Goal: Information Seeking & Learning: Learn about a topic

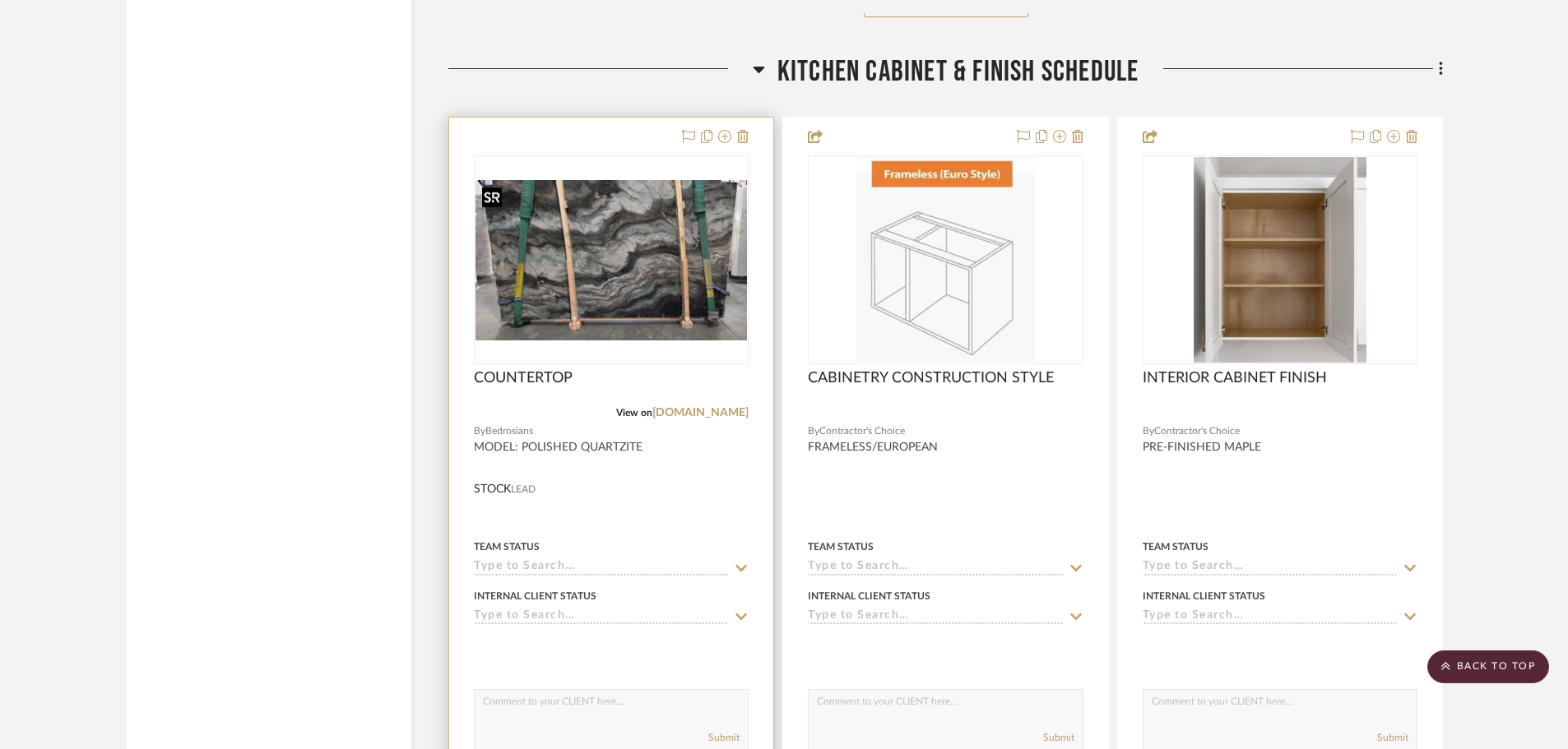
scroll to position [8223, 0]
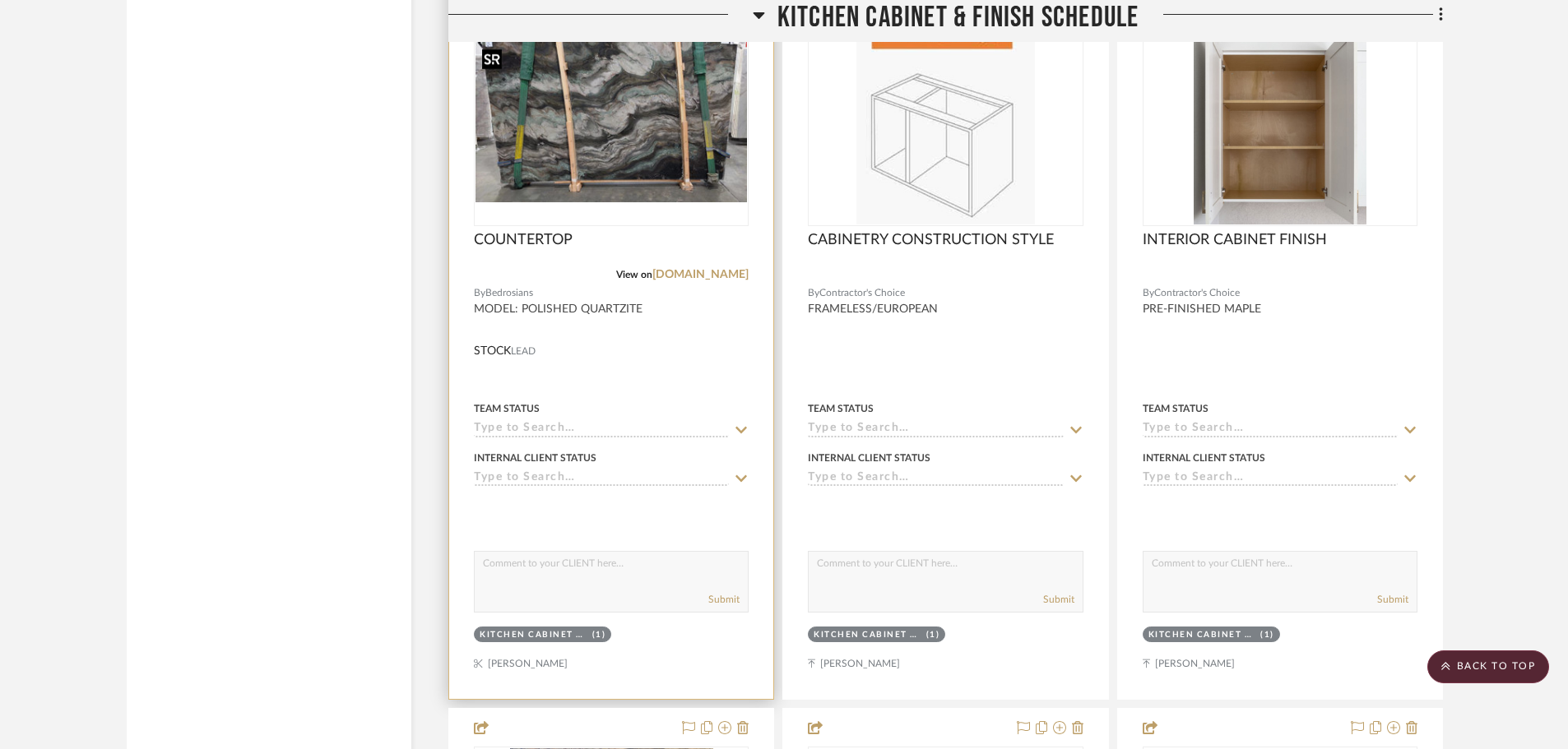
click at [651, 161] on img "0" at bounding box center [611, 121] width 271 height 159
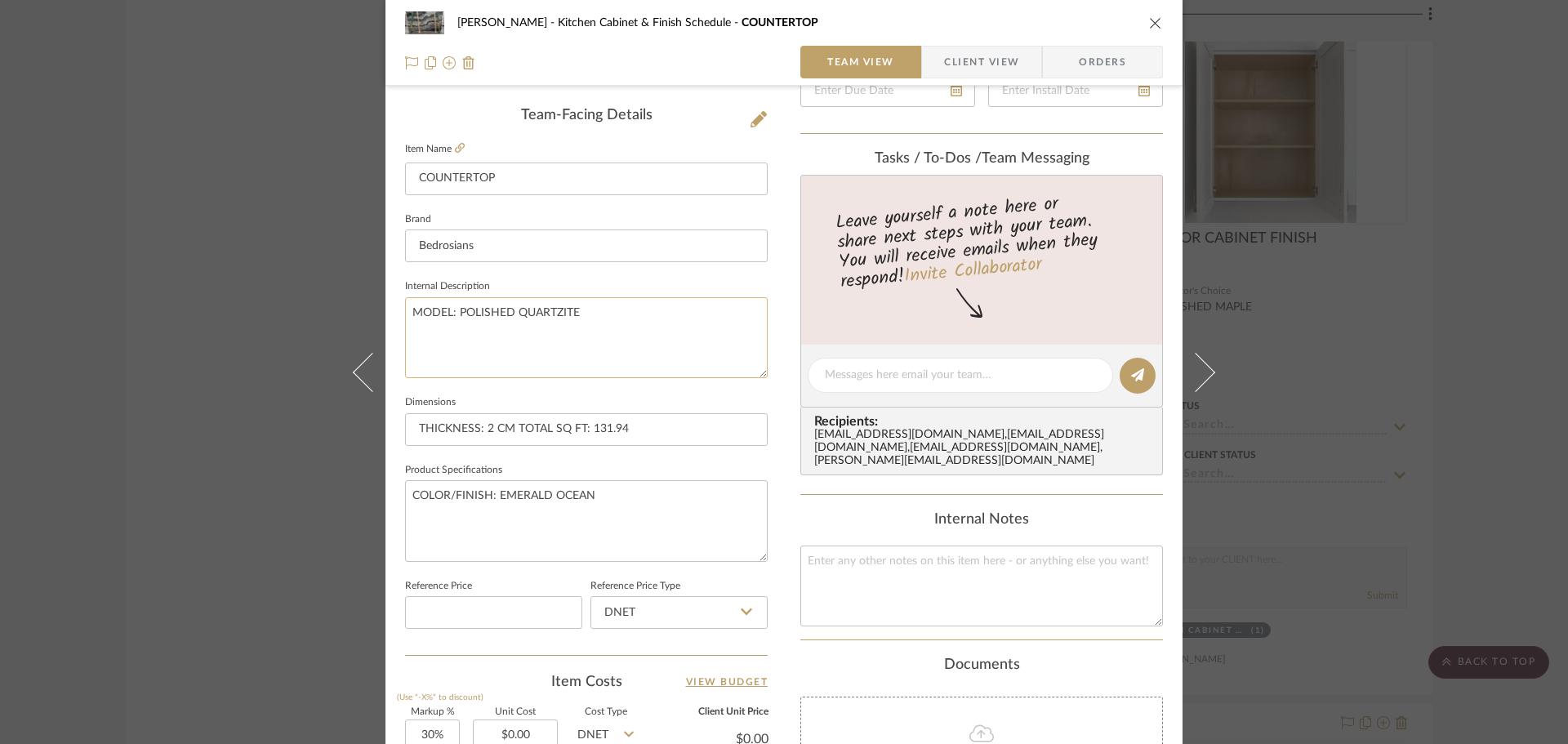
scroll to position [409, 0]
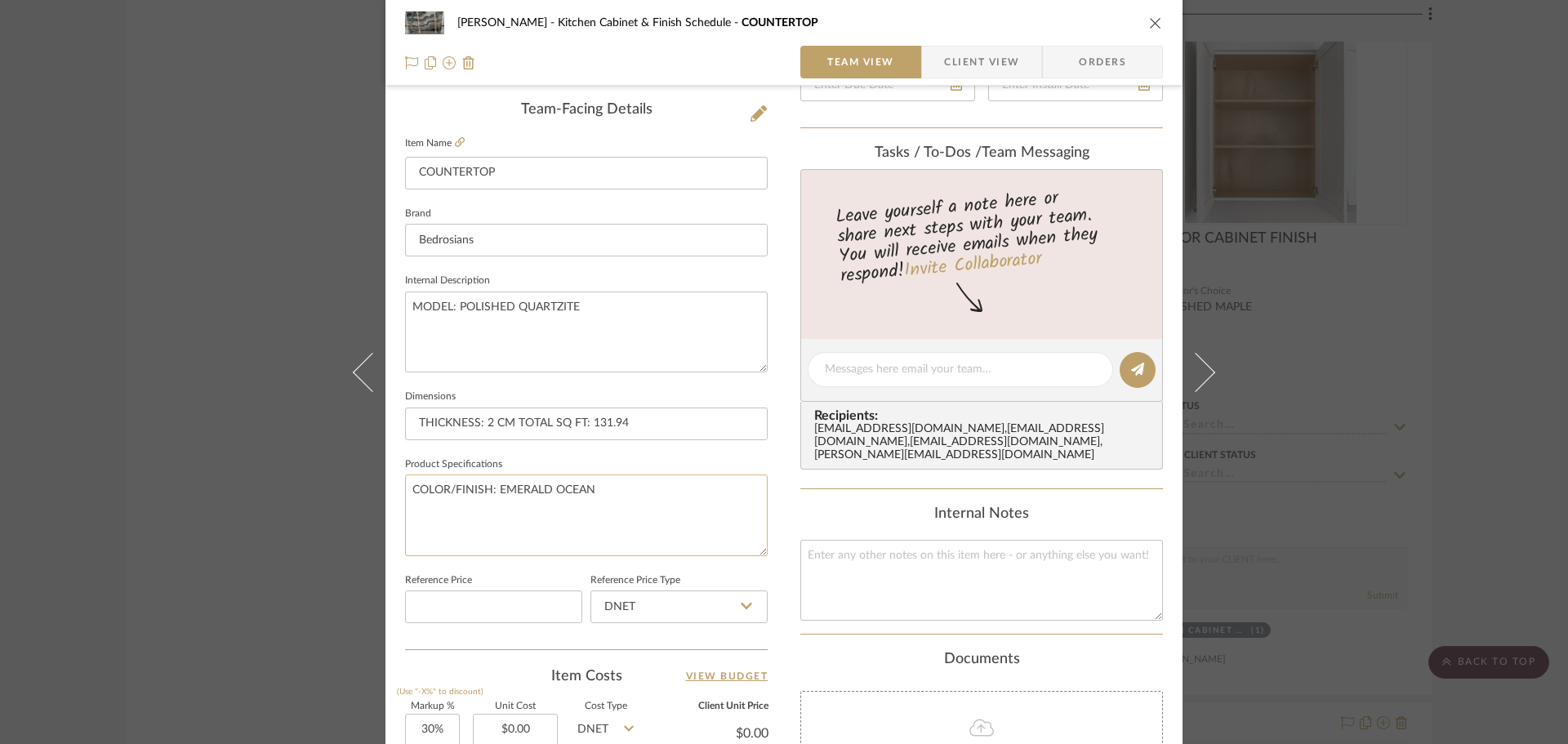
click at [614, 492] on textarea "COLOR/FINISH: EMERALD OCEAN" at bounding box center [586, 515] width 363 height 81
drag, startPoint x: 614, startPoint y: 492, endPoint x: 495, endPoint y: 502, distance: 119.4
click at [495, 502] on textarea "COLOR/FINISH: EMERALD OCEAN" at bounding box center [586, 515] width 363 height 81
click at [733, 390] on fieldset "Dimensions THICKNESS: 2 CM TOTAL SQ FT: 131.94" at bounding box center [586, 412] width 363 height 55
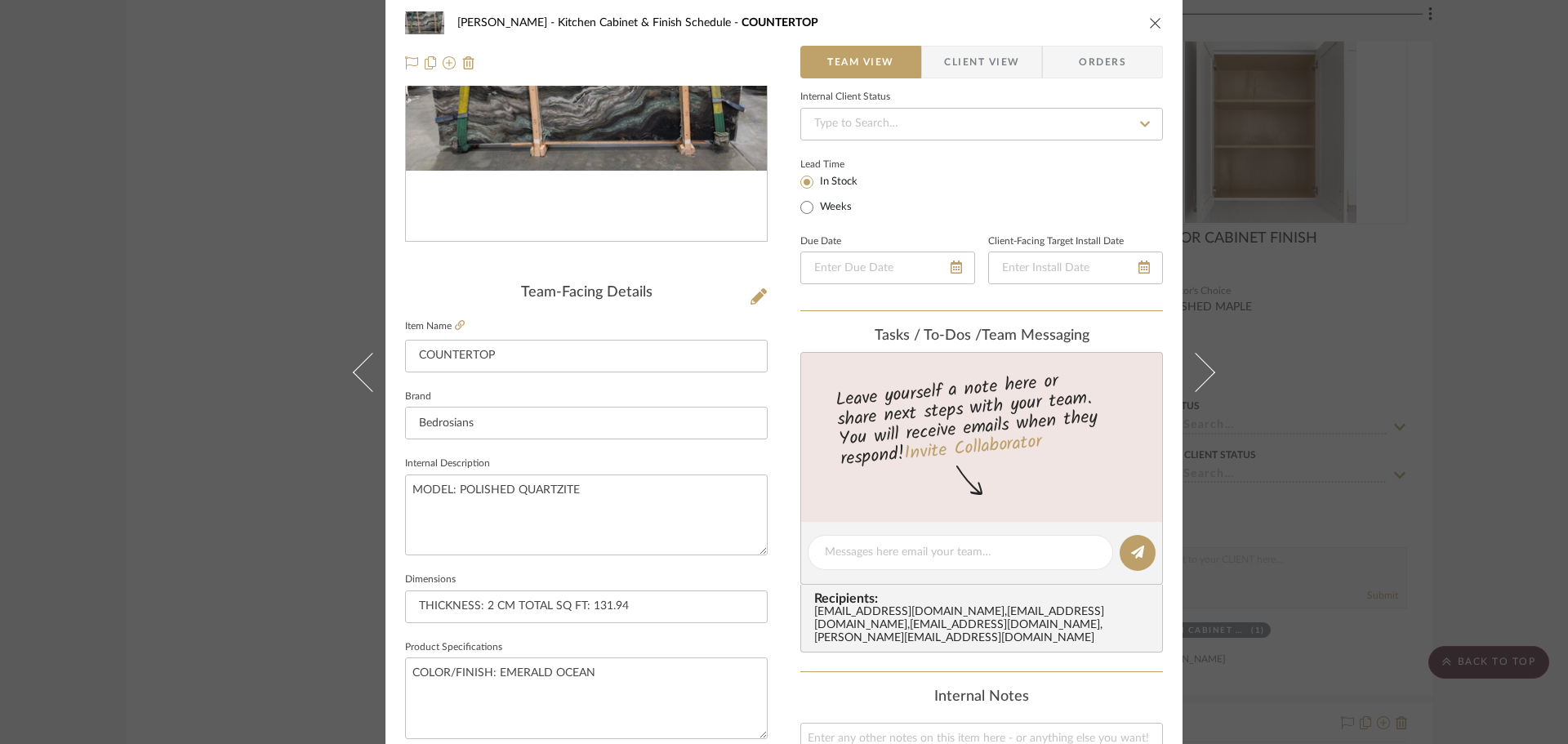
scroll to position [0, 0]
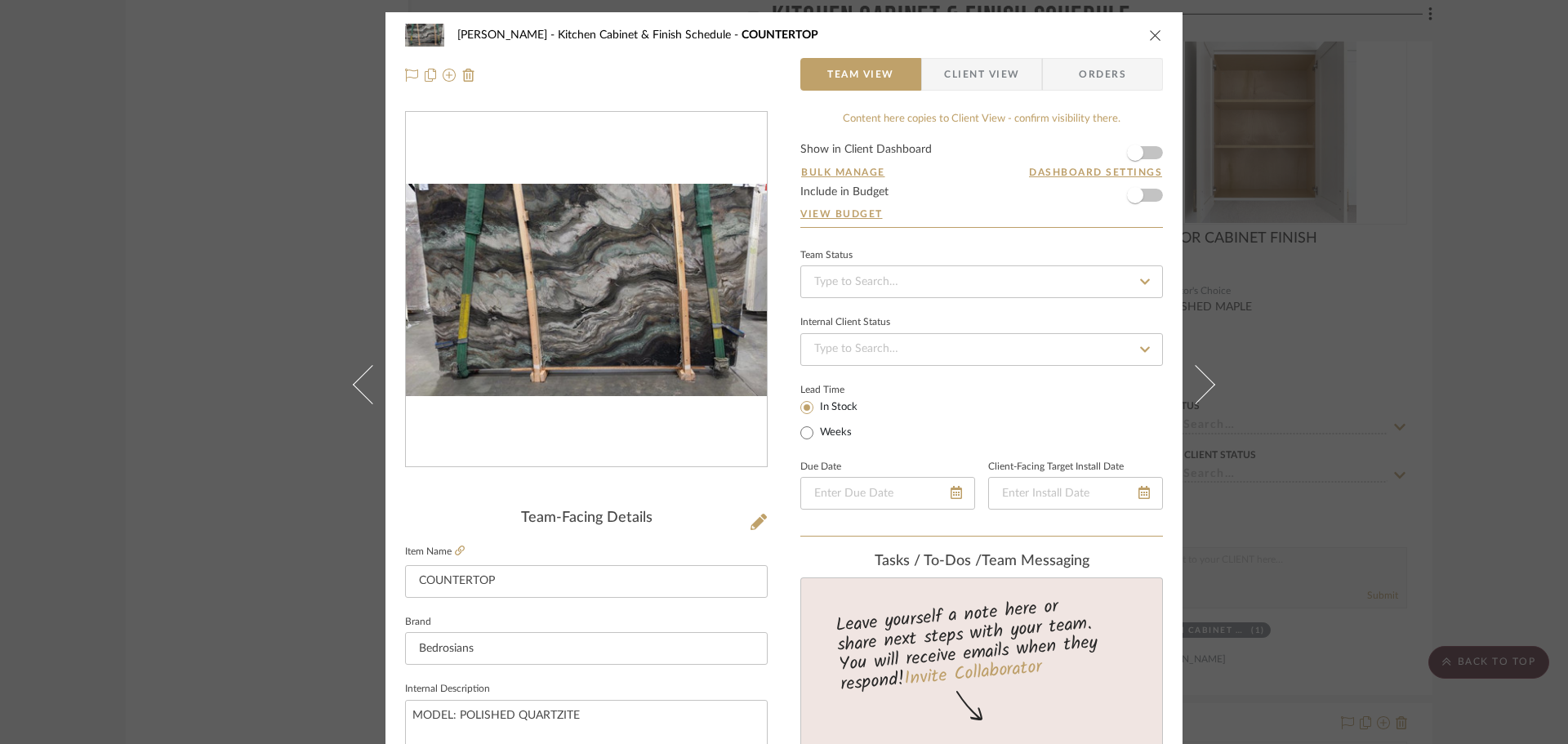
click at [593, 250] on img "0" at bounding box center [586, 290] width 361 height 213
drag, startPoint x: 769, startPoint y: 307, endPoint x: 580, endPoint y: 251, distance: 197.1
click at [580, 251] on img "0" at bounding box center [586, 290] width 361 height 213
click at [1156, 37] on button "close" at bounding box center [1156, 35] width 15 height 15
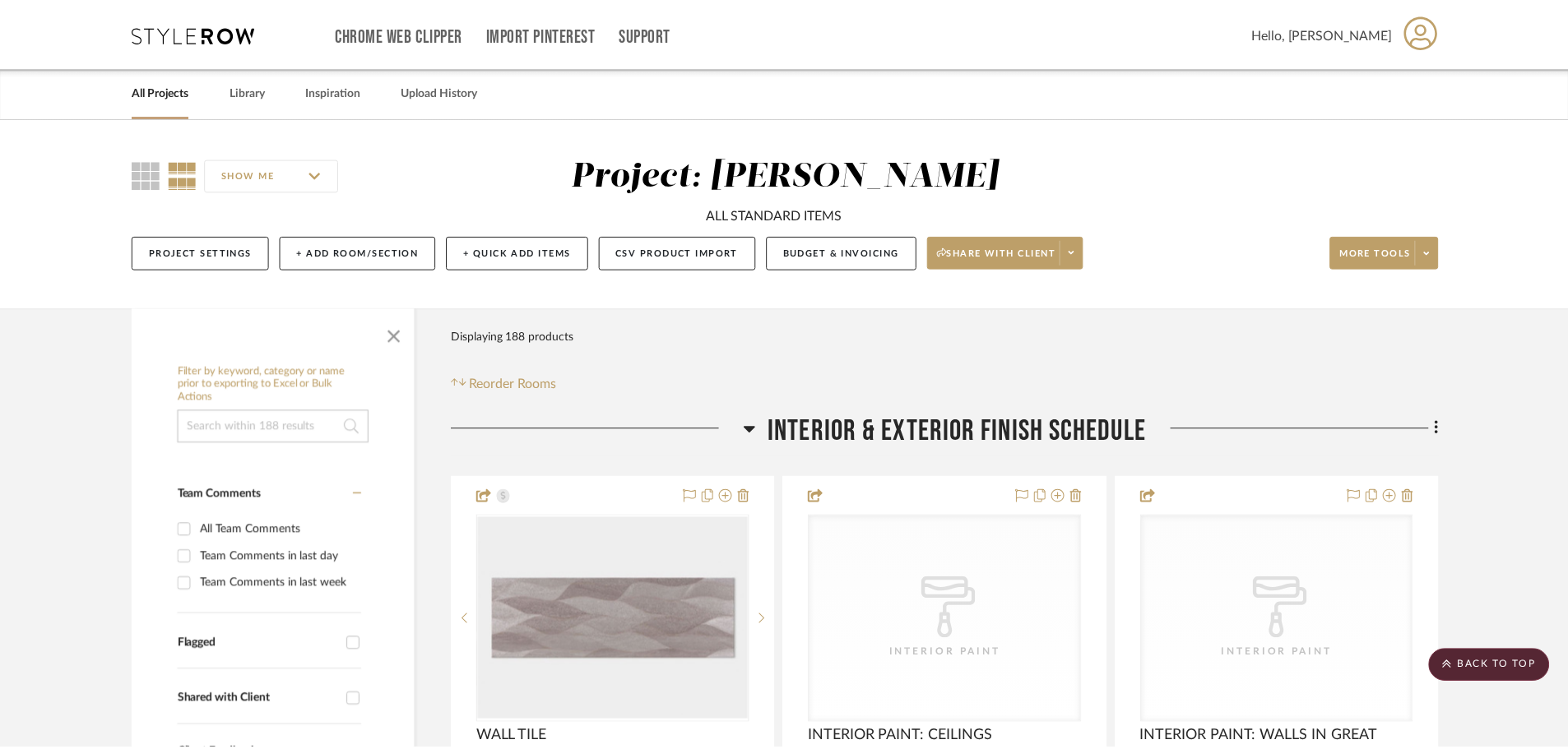
scroll to position [8223, 0]
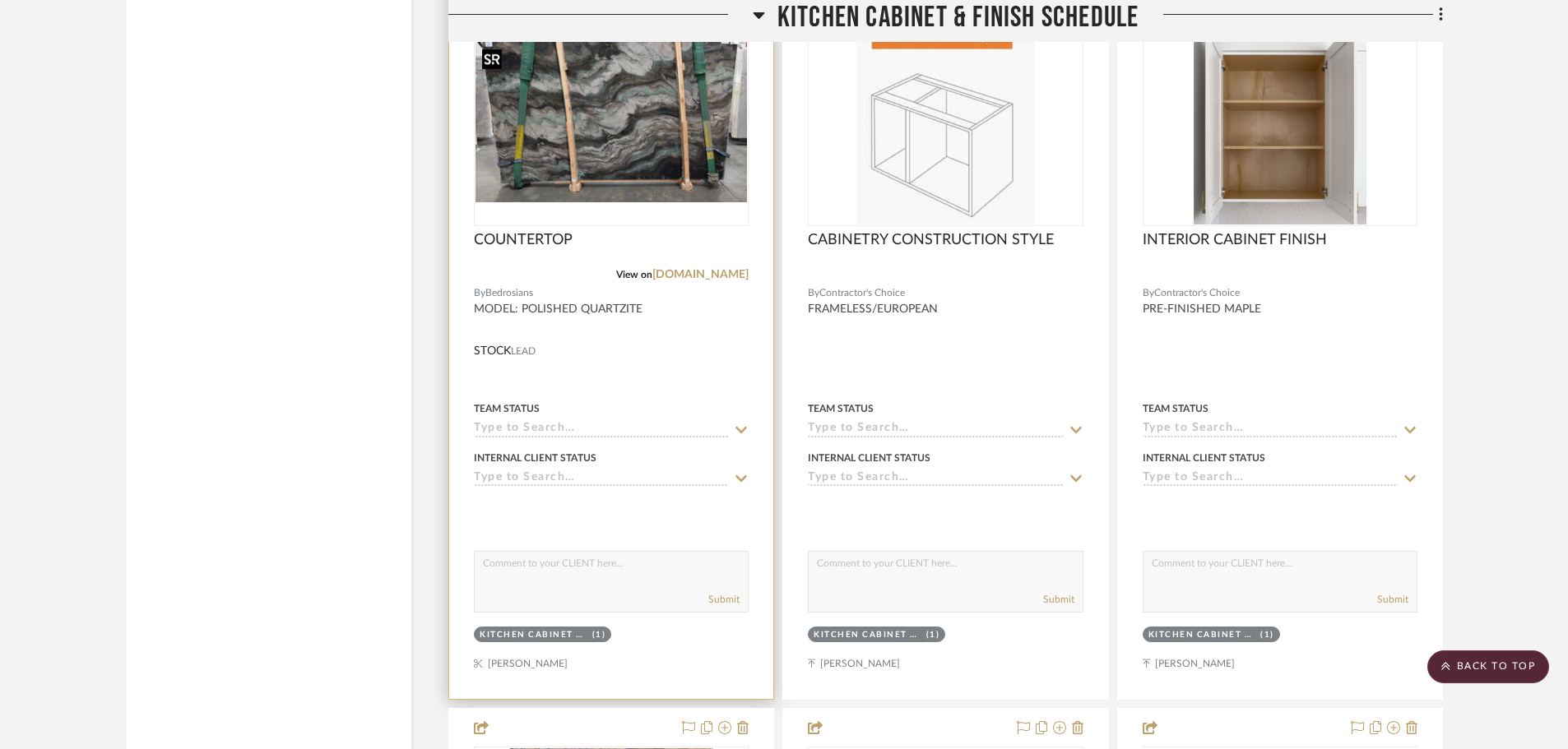
click at [597, 135] on img "0" at bounding box center [611, 121] width 271 height 159
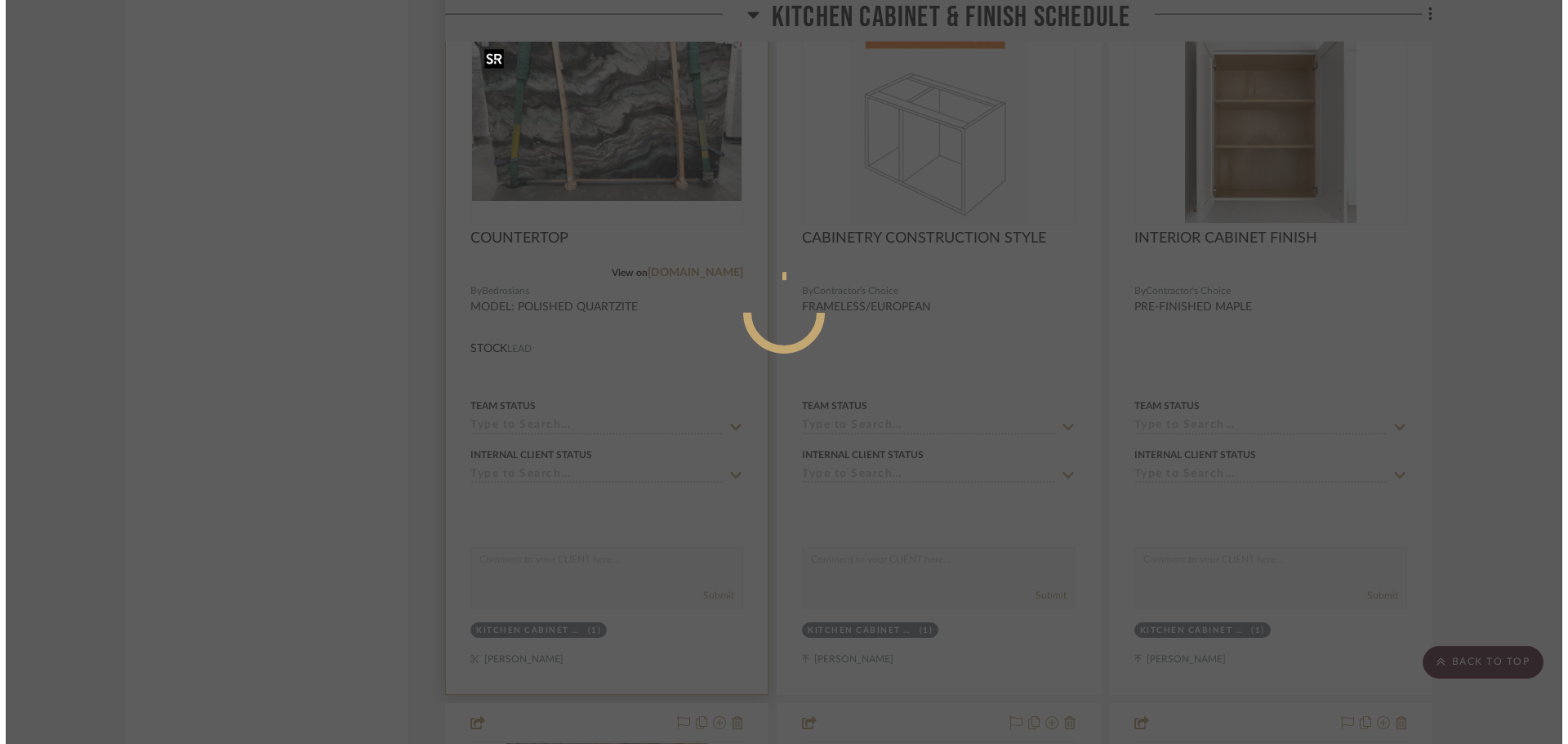
scroll to position [0, 0]
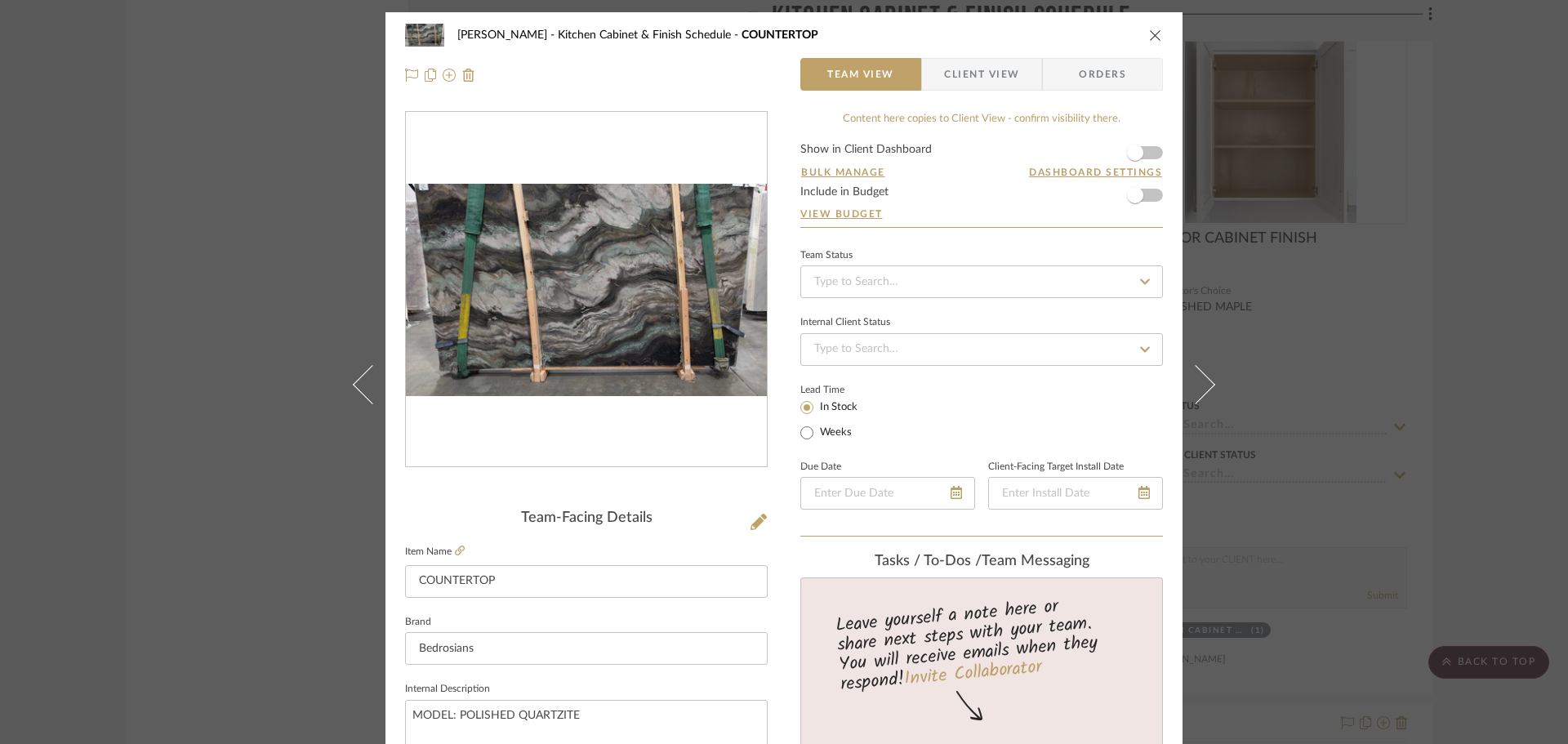
click at [659, 279] on img "0" at bounding box center [586, 290] width 361 height 213
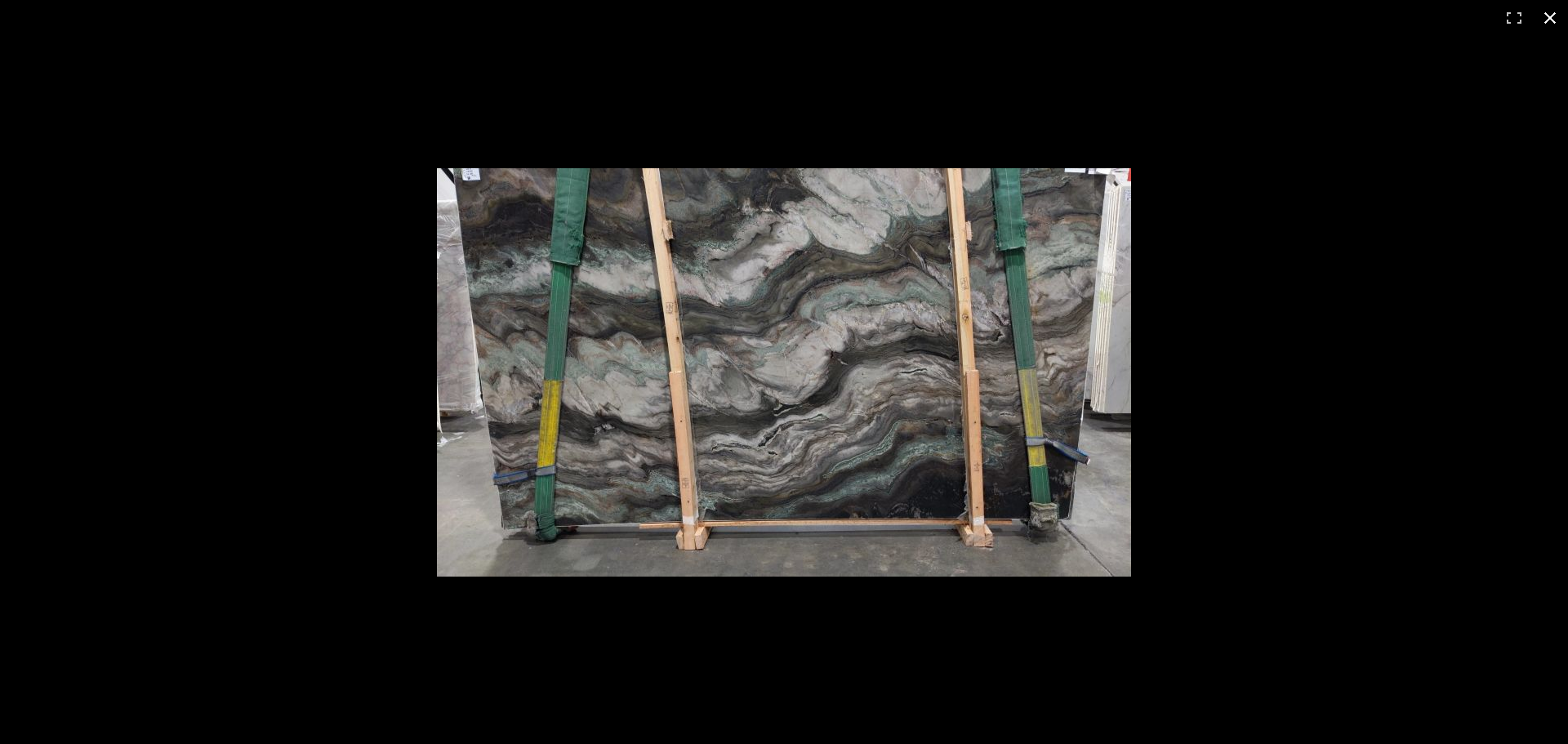
click at [1383, 305] on div at bounding box center [913, 395] width 952 height 452
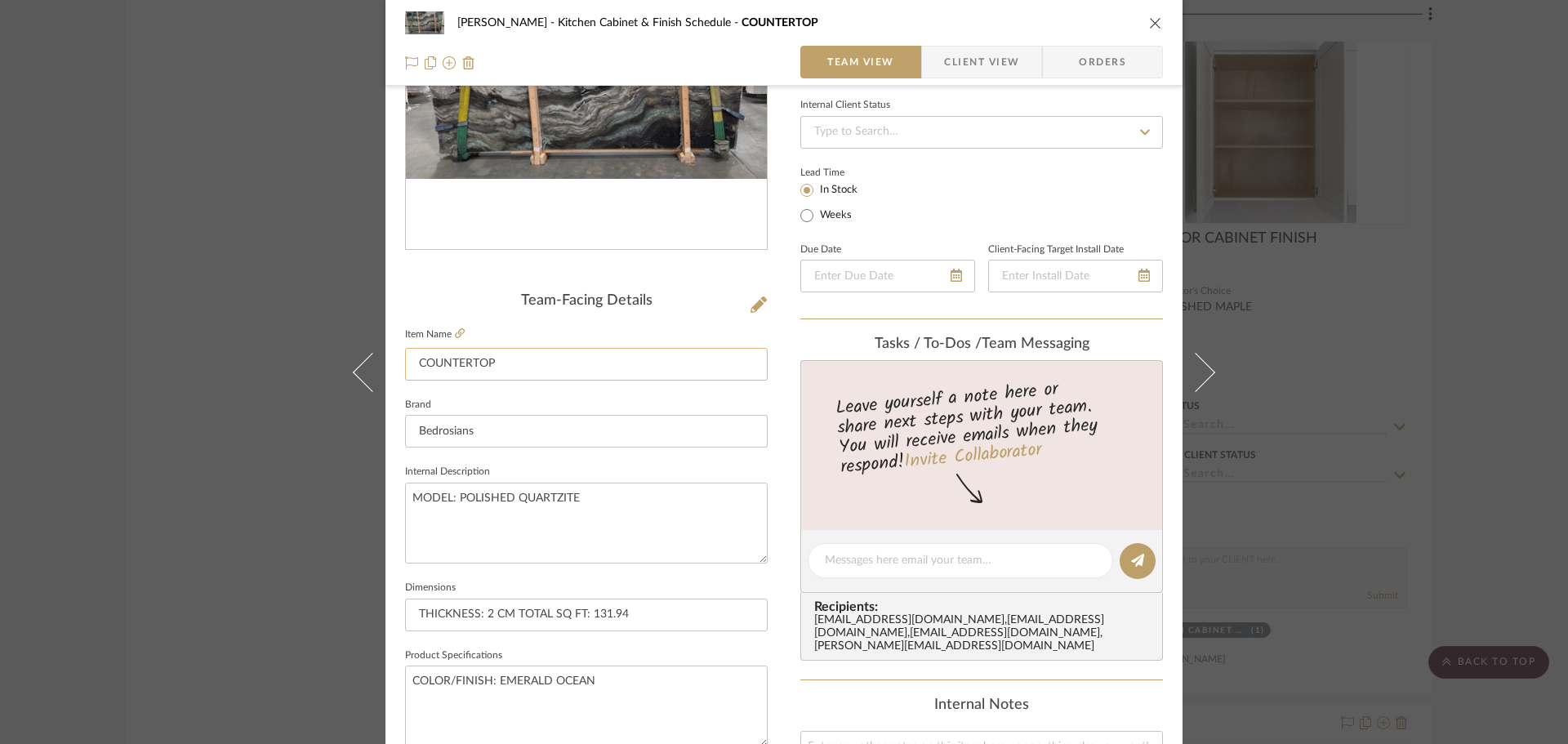
scroll to position [490, 0]
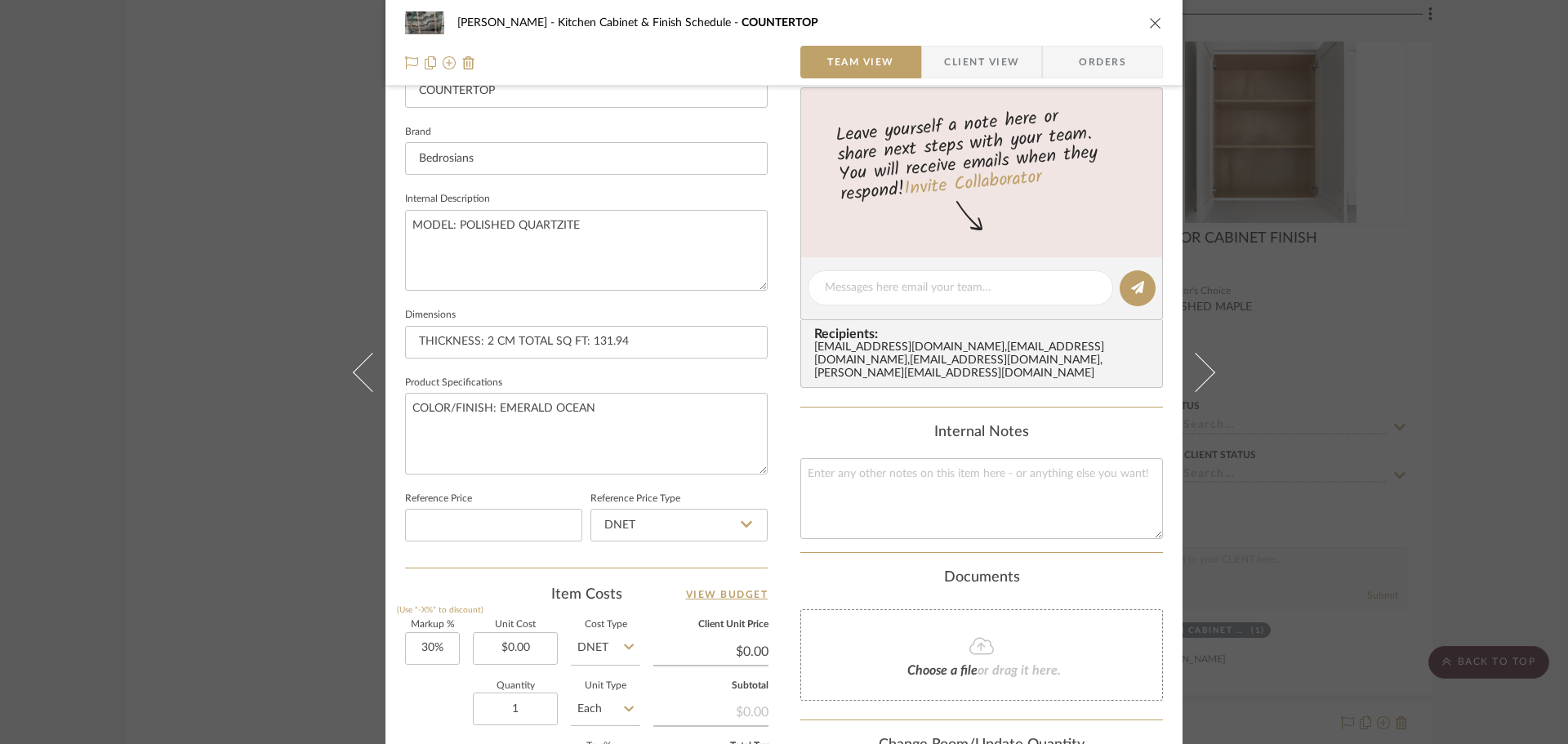
click at [1149, 22] on icon "close" at bounding box center [1156, 23] width 13 height 13
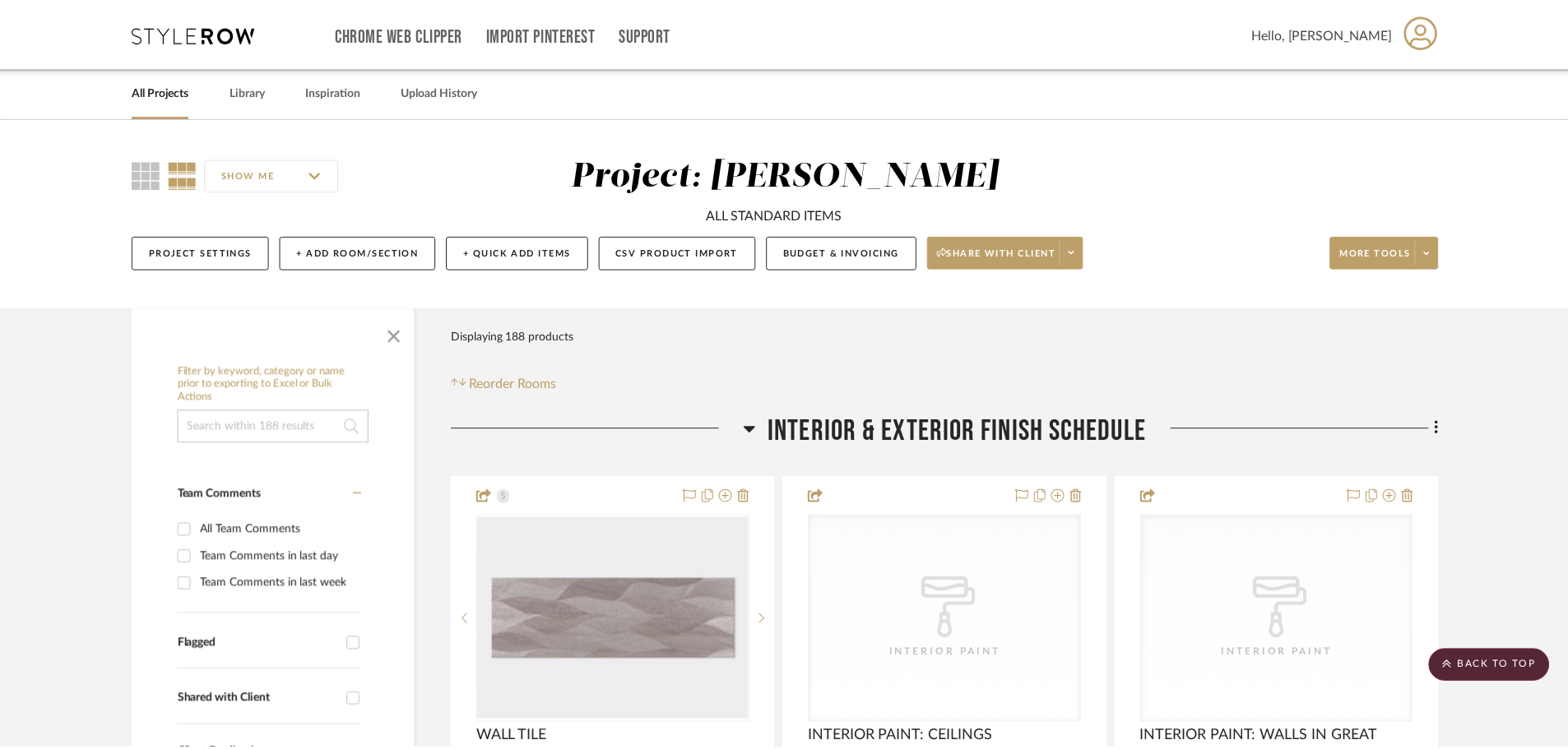
scroll to position [8223, 0]
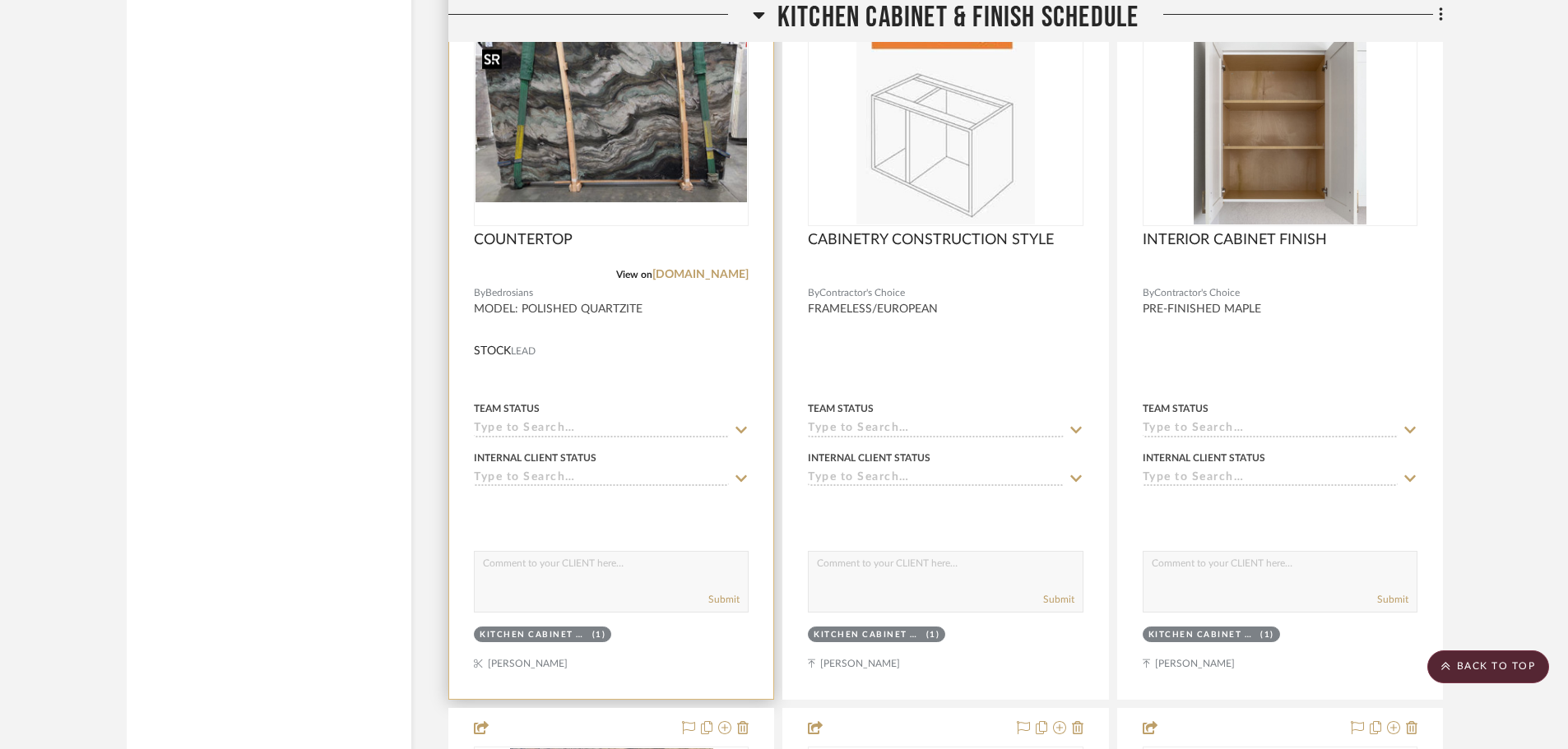
click at [691, 53] on img "0" at bounding box center [611, 121] width 271 height 159
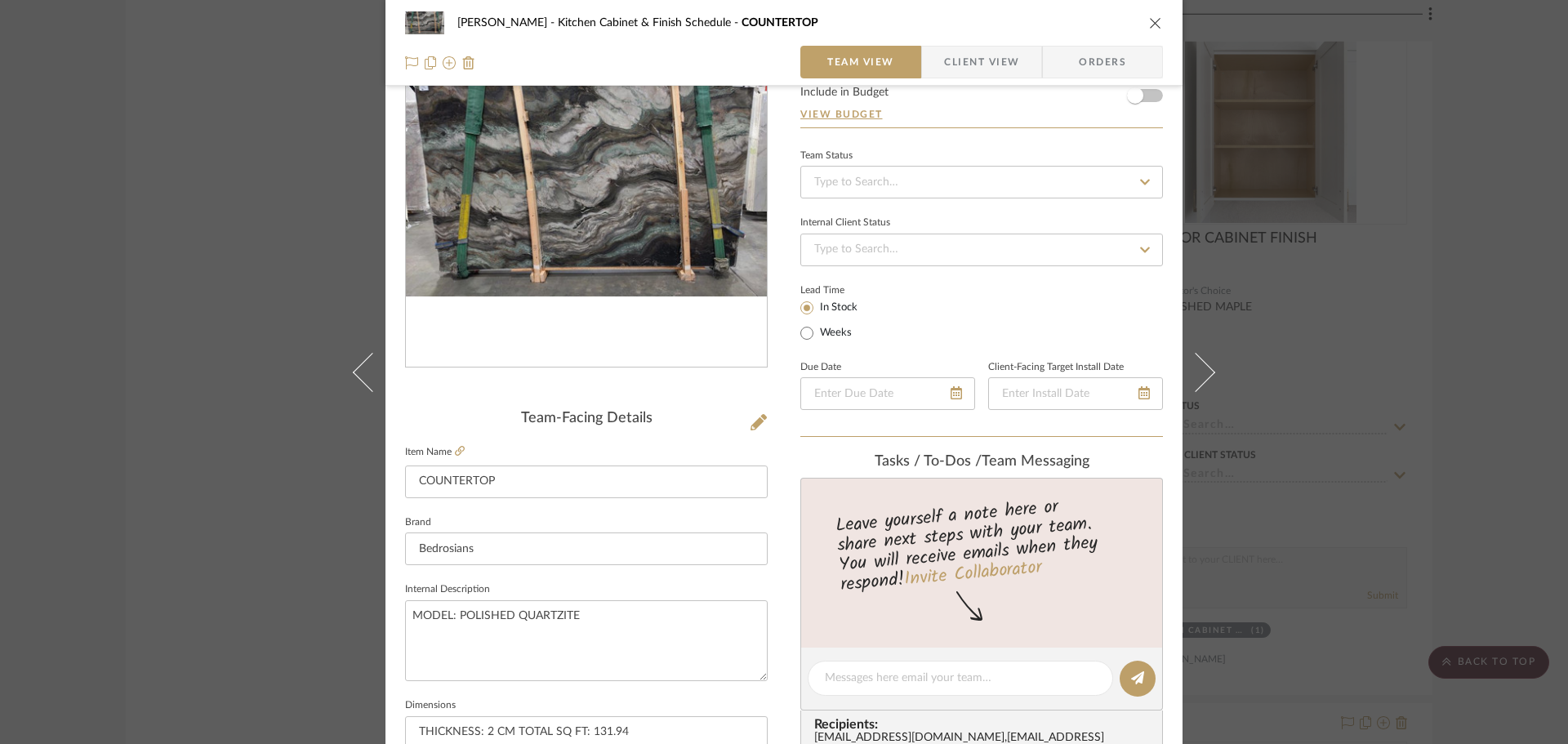
scroll to position [327, 0]
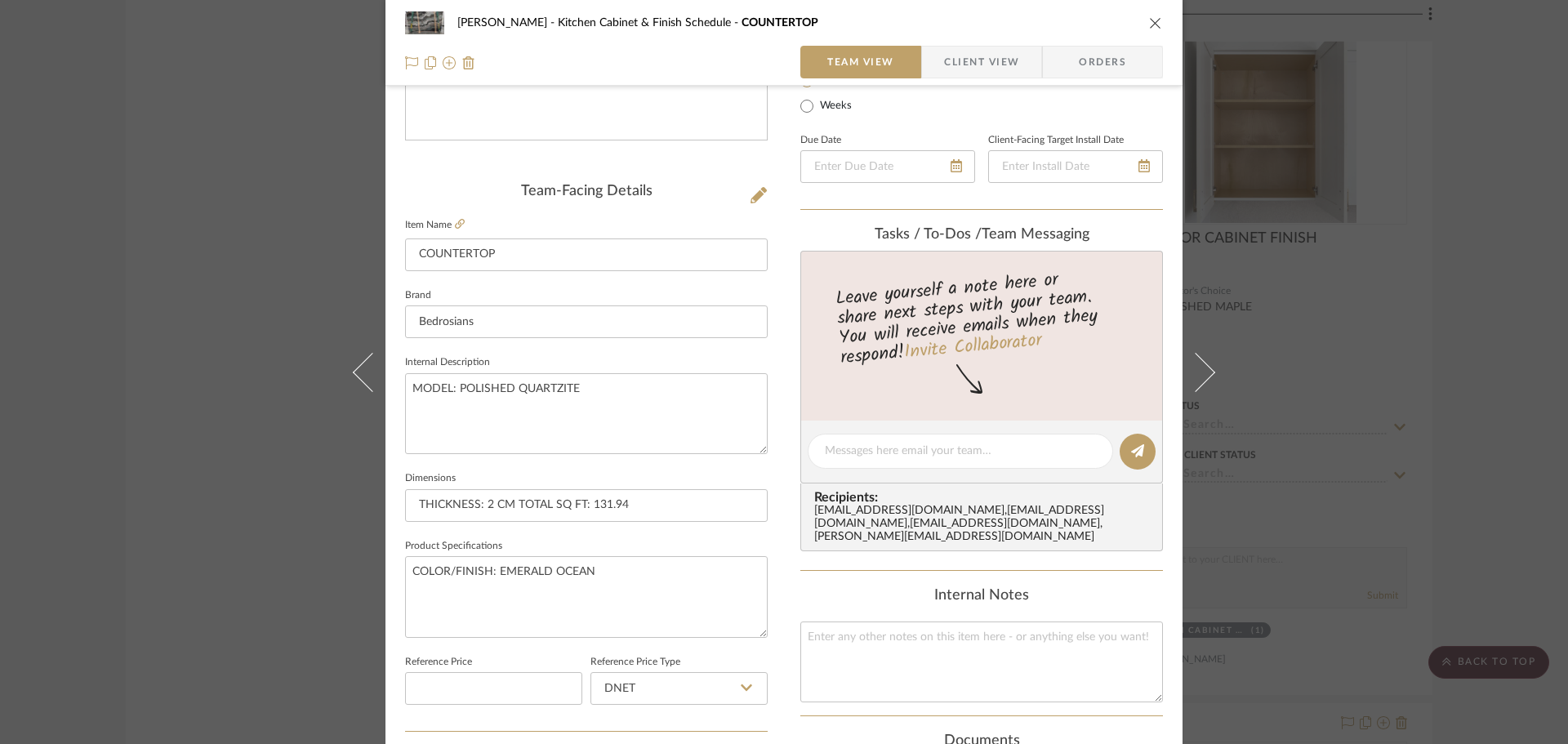
click at [1155, 20] on icon "close" at bounding box center [1156, 23] width 13 height 13
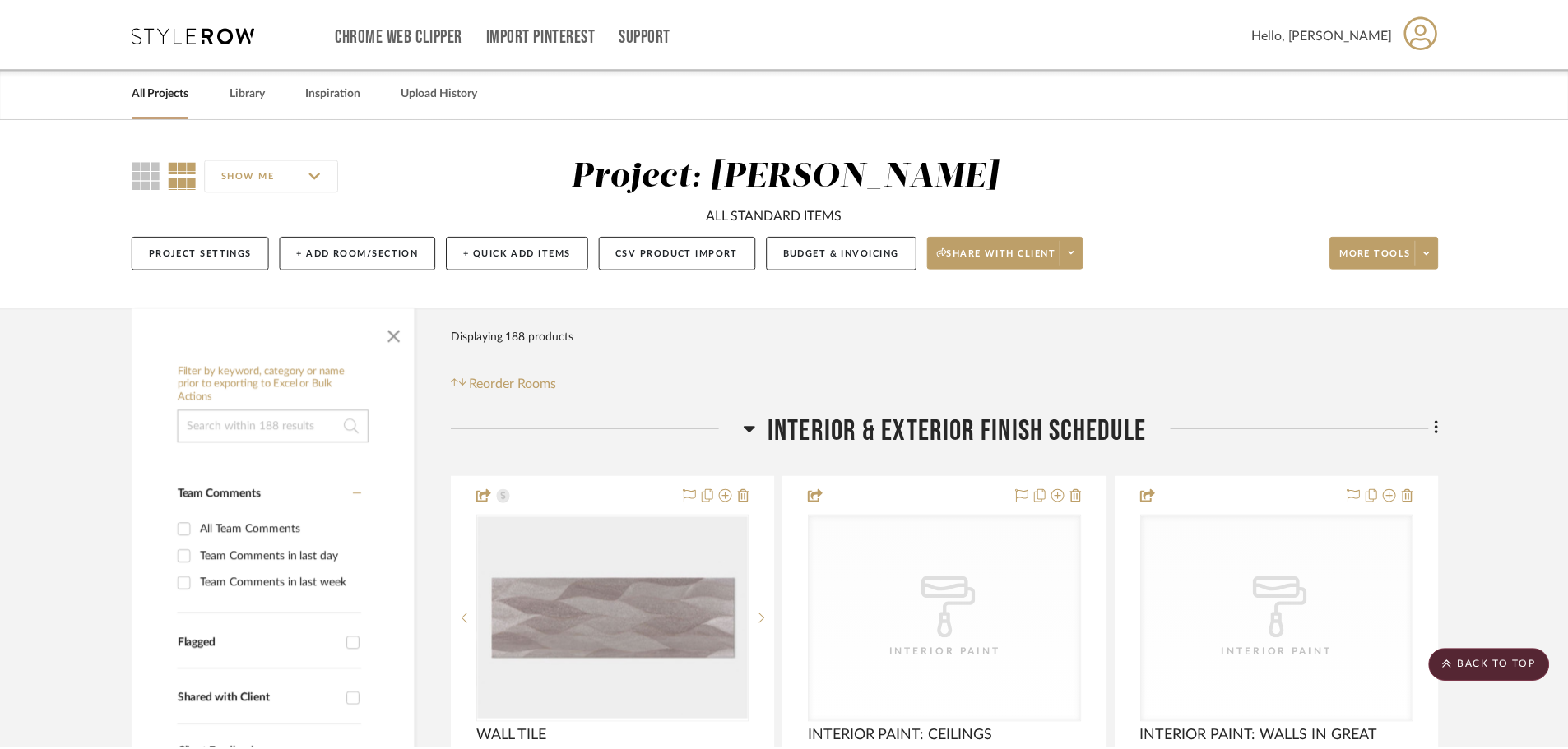
scroll to position [8223, 0]
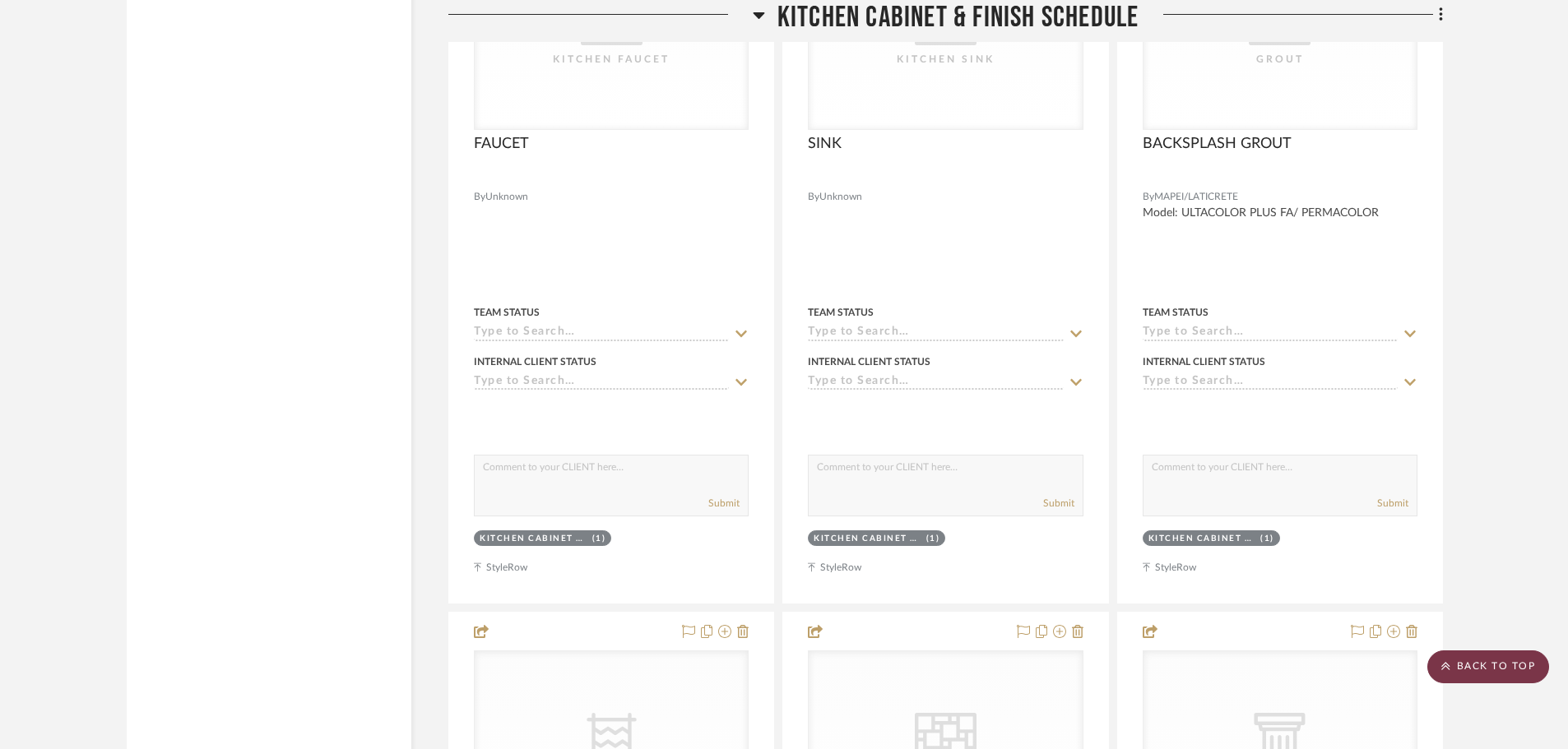
click at [1527, 671] on scroll-to-top-button "BACK TO TOP" at bounding box center [1488, 667] width 121 height 33
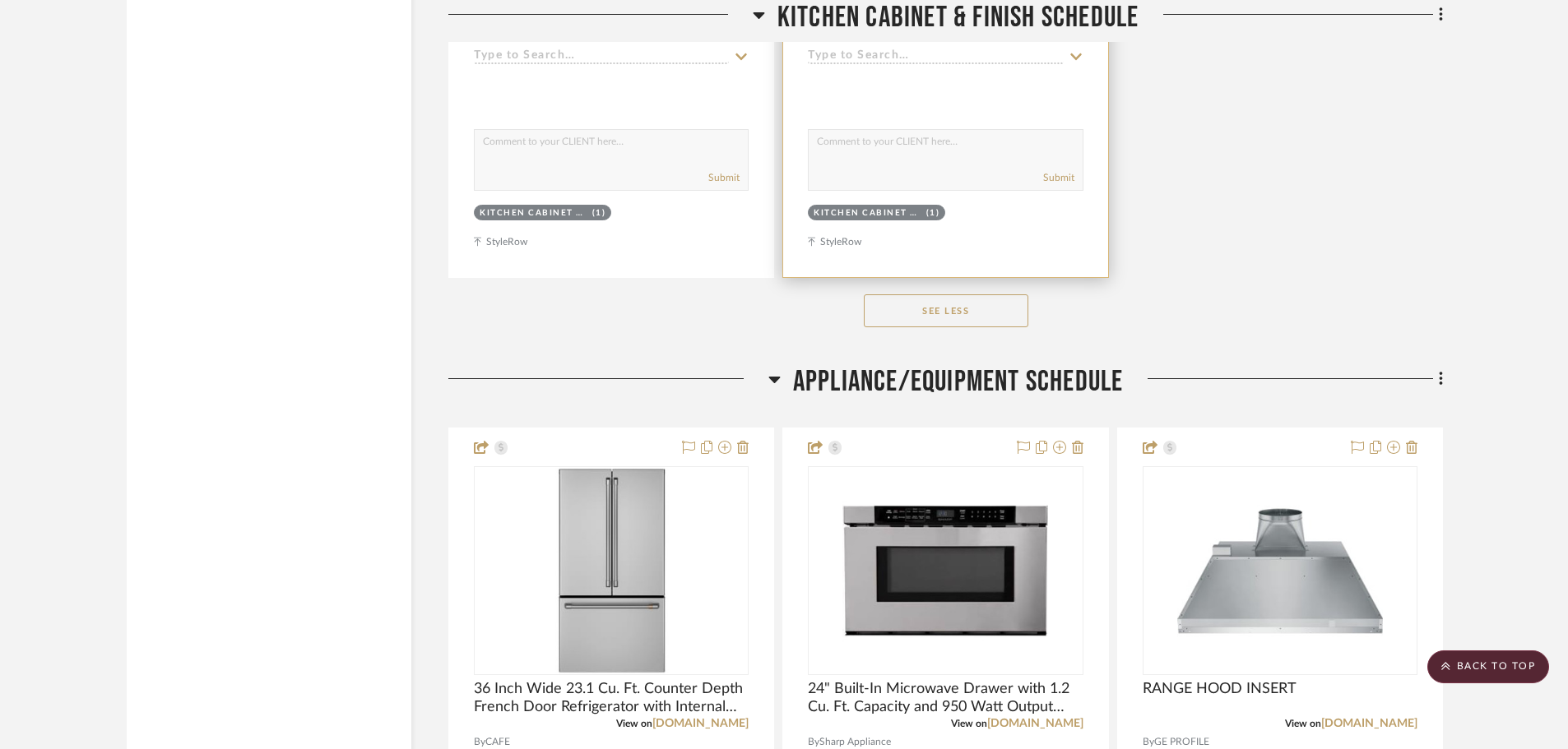
scroll to position [18337, 0]
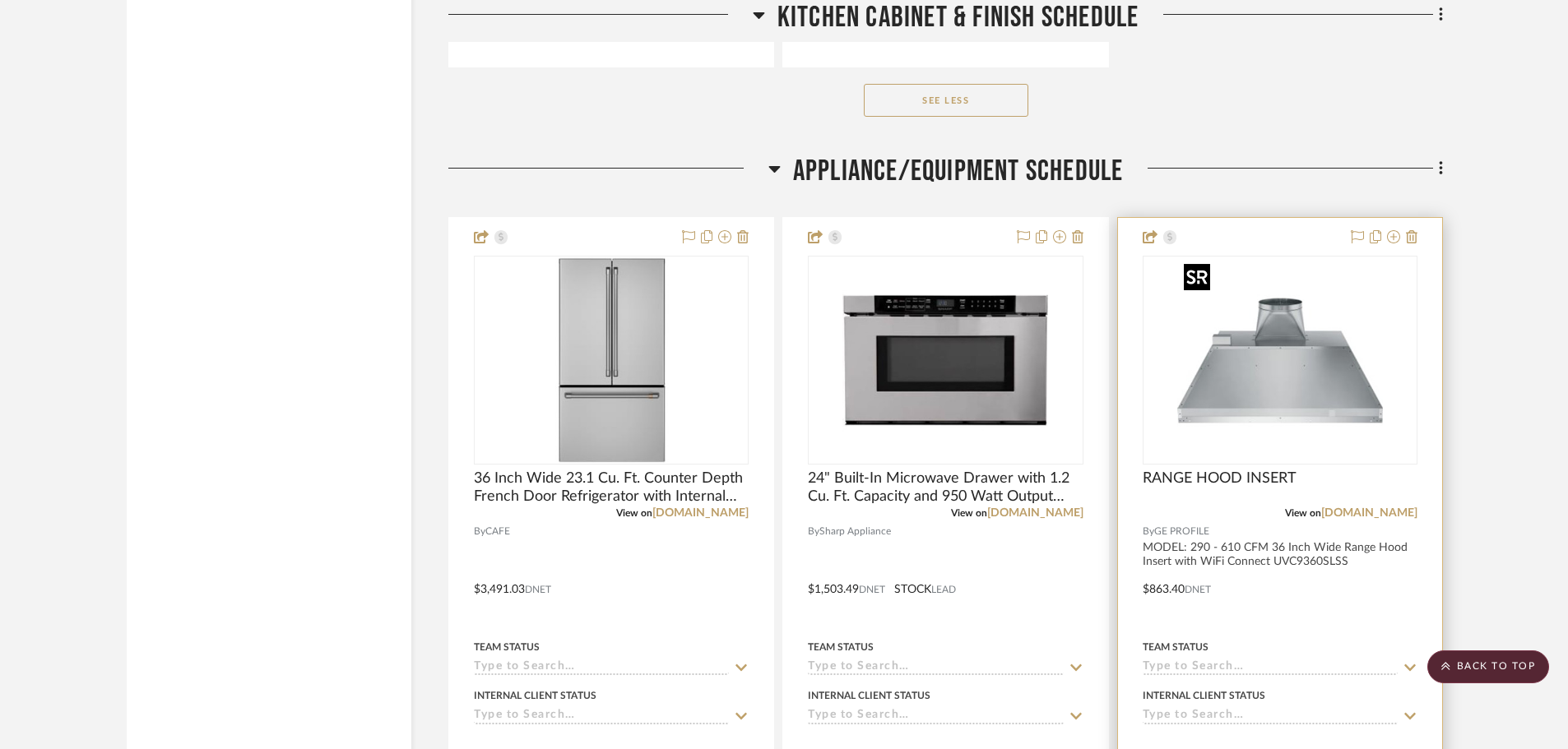
click at [1338, 403] on img "0" at bounding box center [1280, 359] width 206 height 206
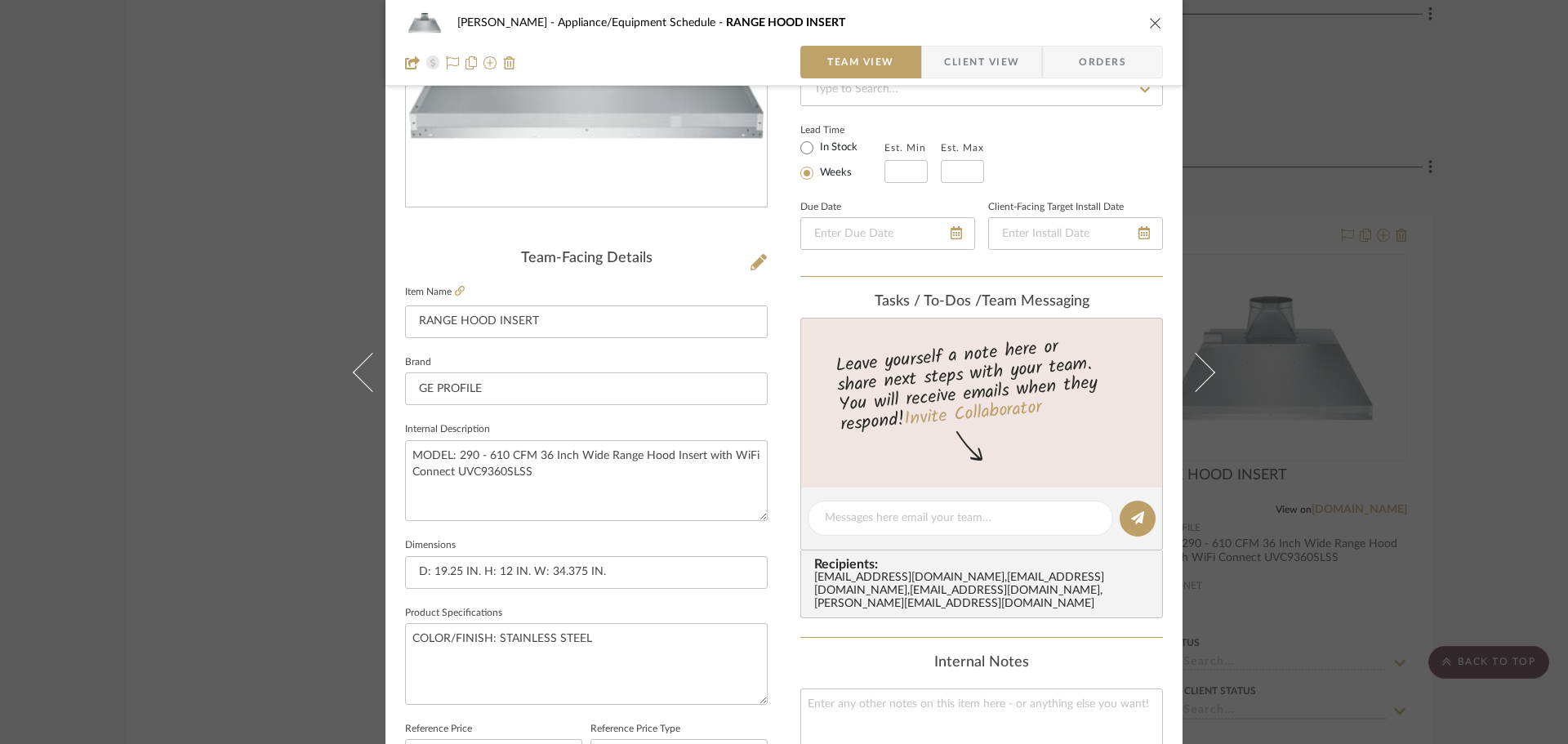
scroll to position [327, 0]
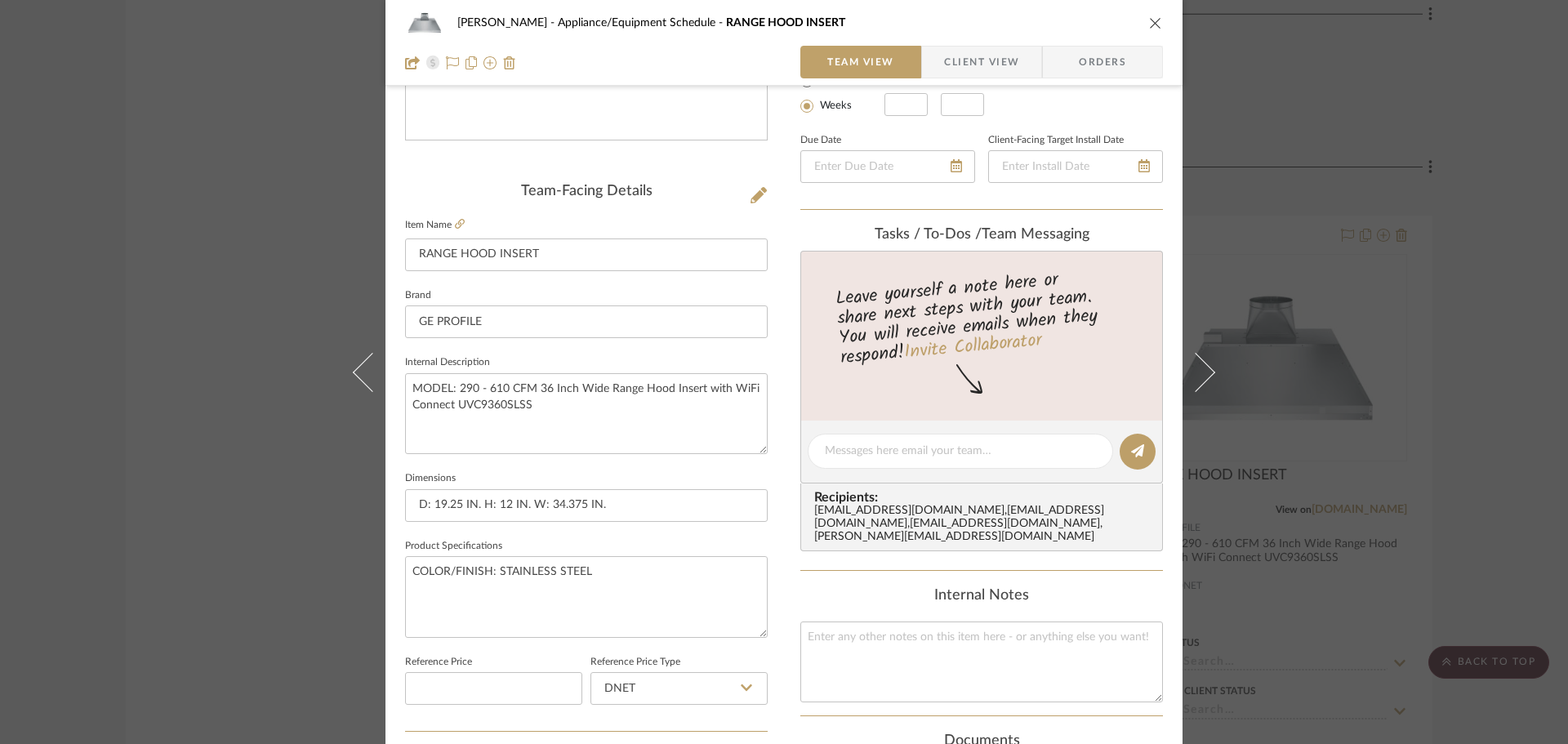
click at [1155, 22] on icon "close" at bounding box center [1156, 23] width 13 height 13
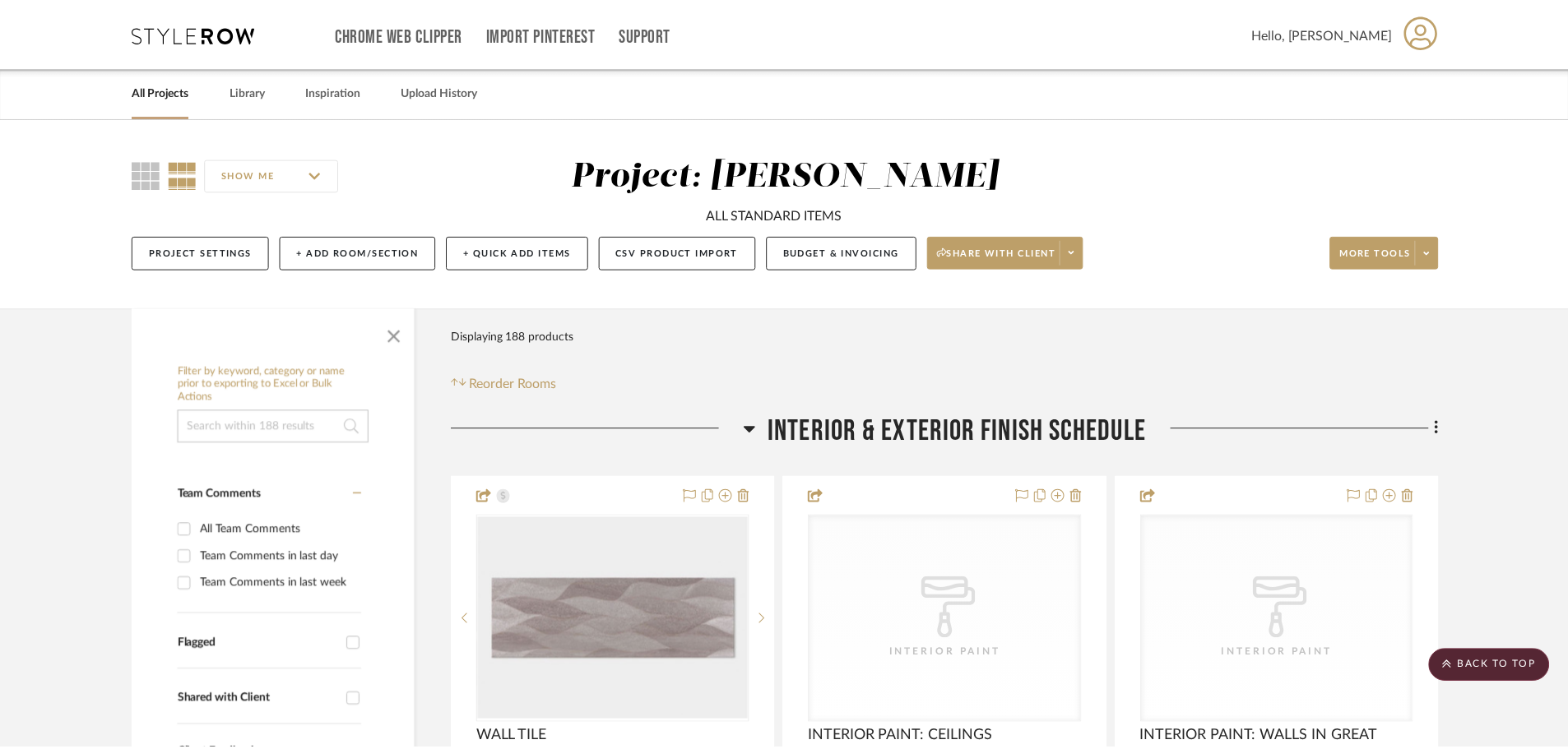
scroll to position [18337, 0]
